Goal: Task Accomplishment & Management: Manage account settings

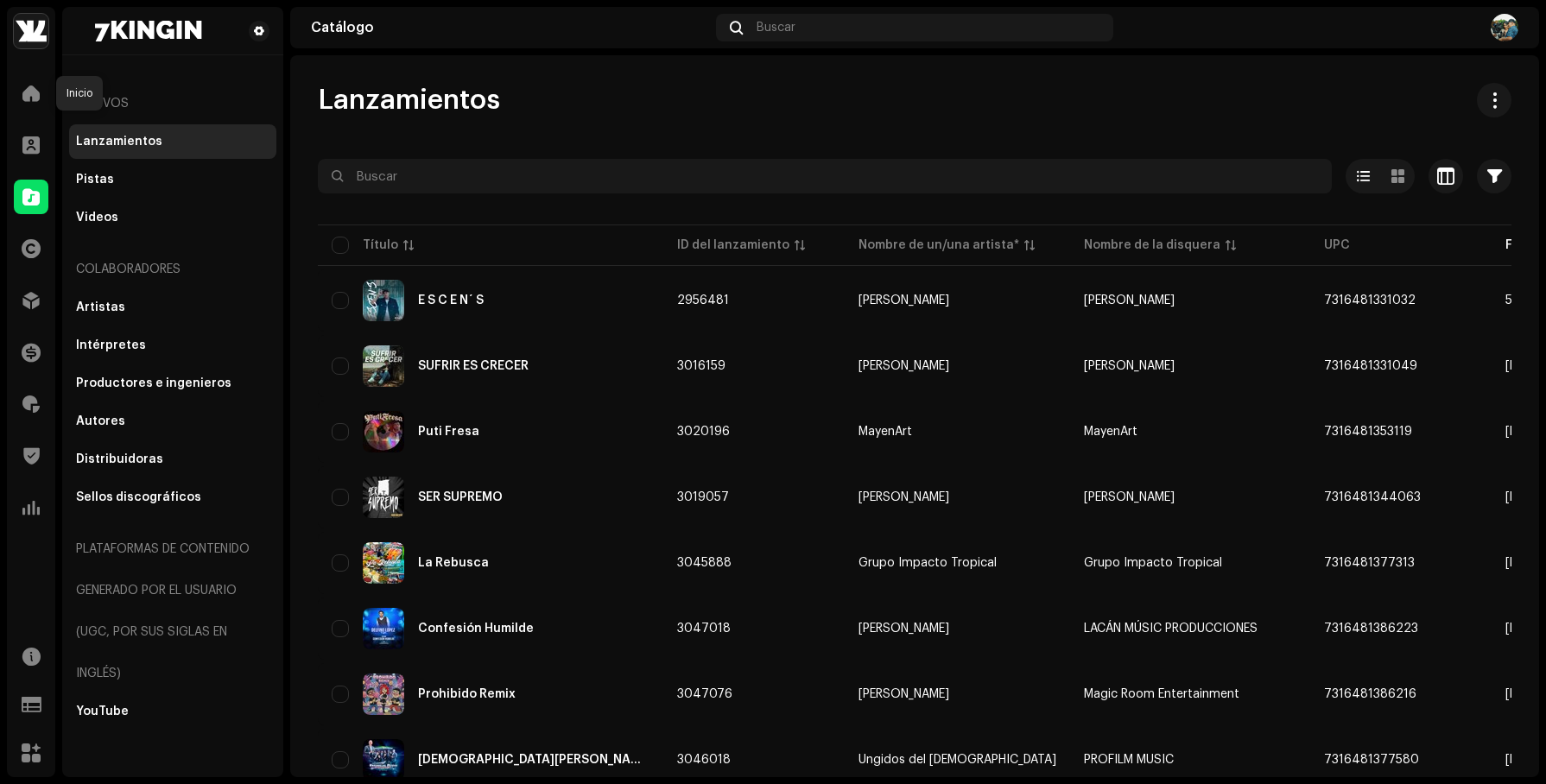
click at [24, 97] on span at bounding box center [31, 93] width 17 height 14
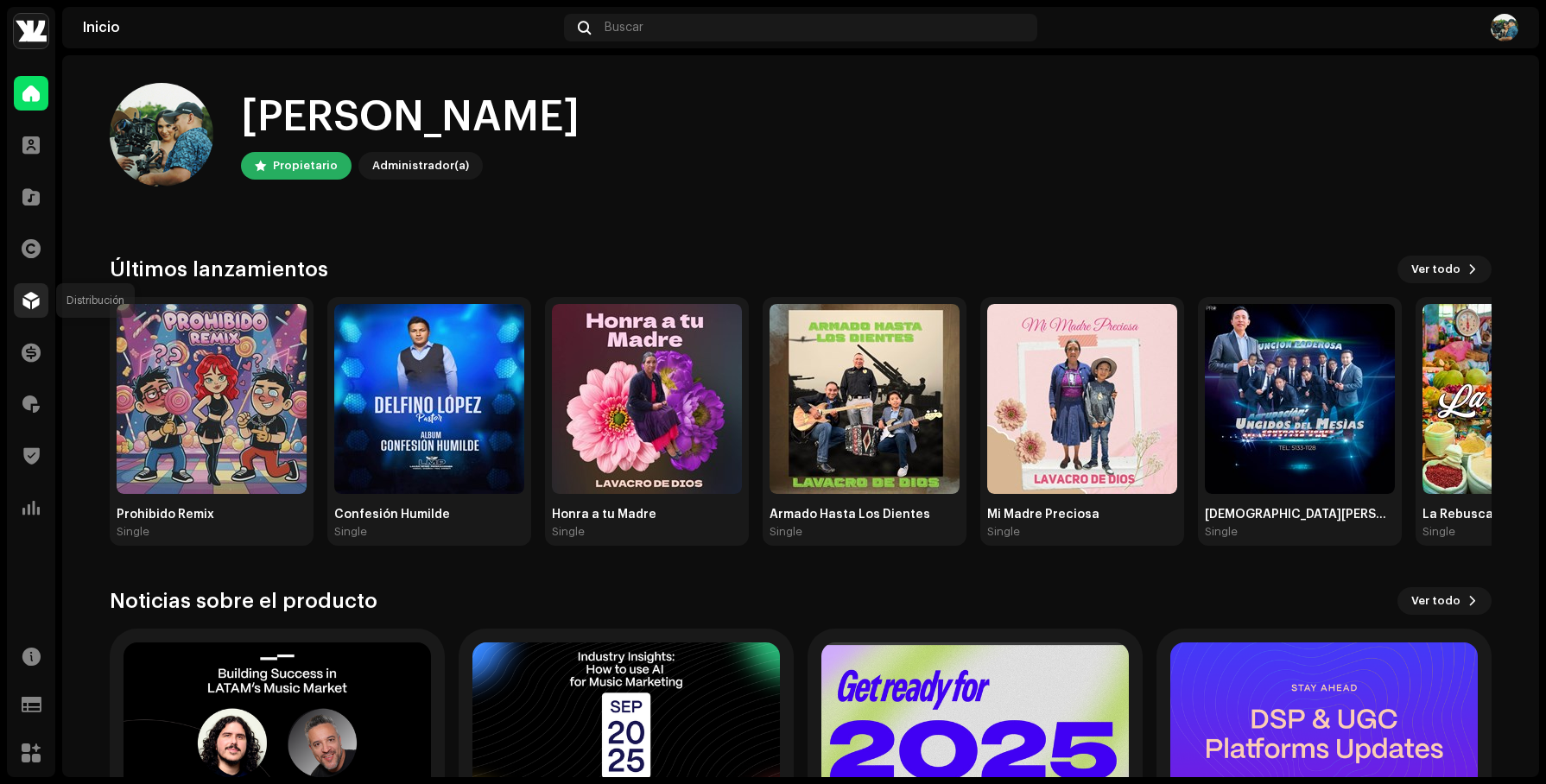
click at [28, 299] on span at bounding box center [31, 300] width 17 height 14
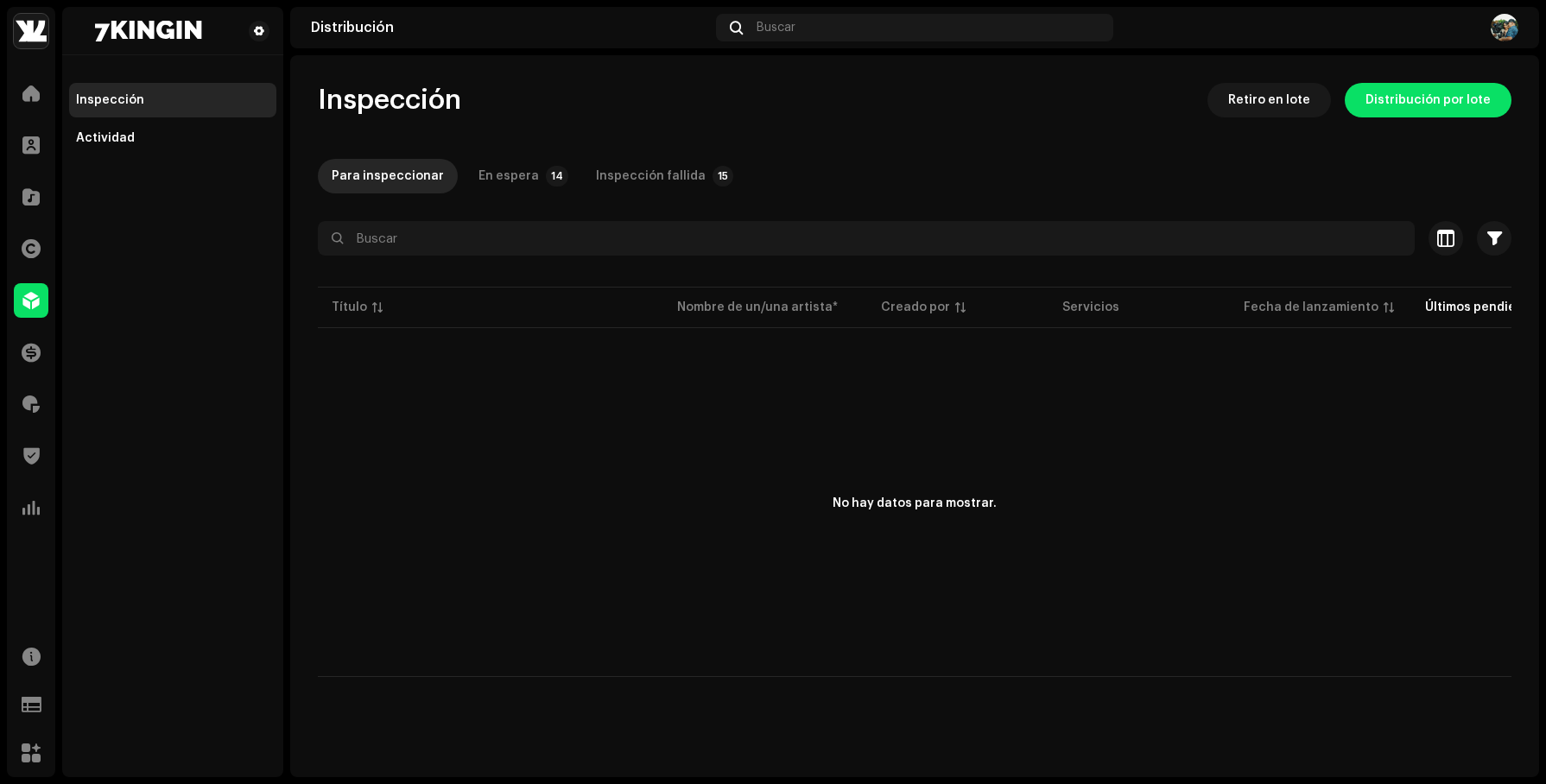
click at [1510, 17] on img at bounding box center [1504, 27] width 27 height 27
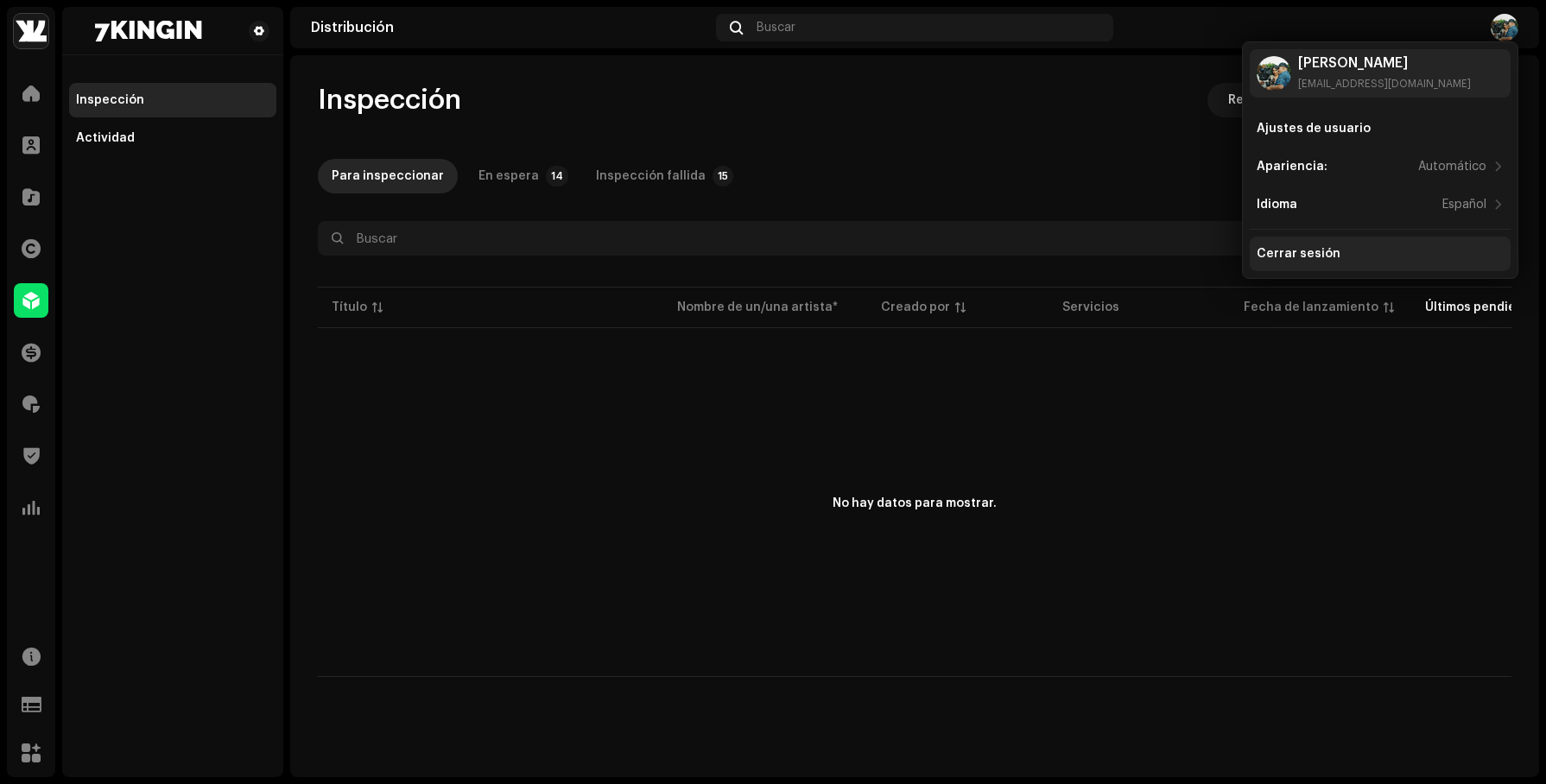
click at [1310, 251] on div "Cerrar sesión" at bounding box center [1298, 254] width 84 height 14
